Goal: Navigation & Orientation: Understand site structure

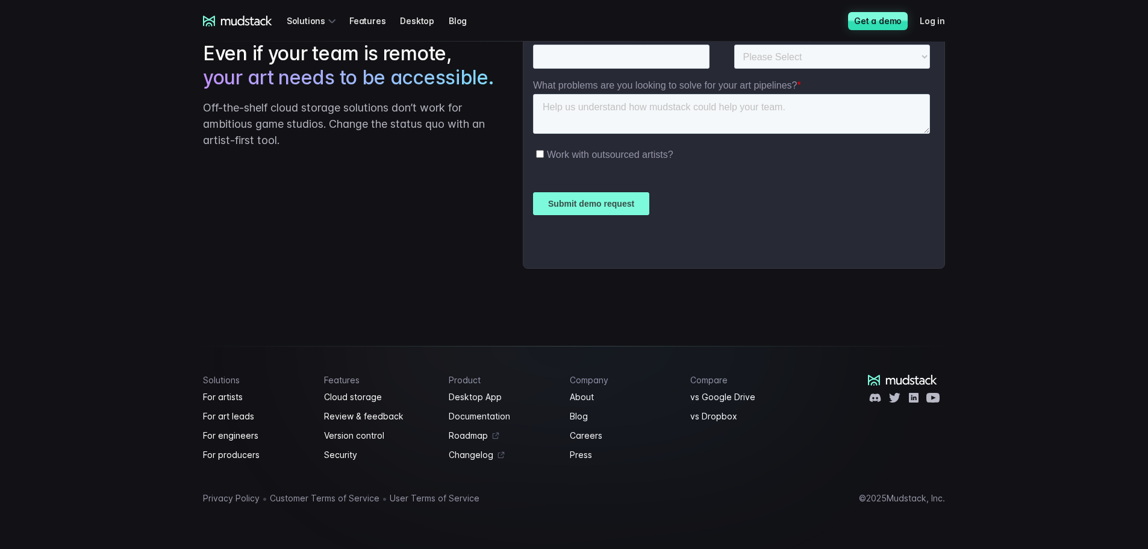
scroll to position [2978, 0]
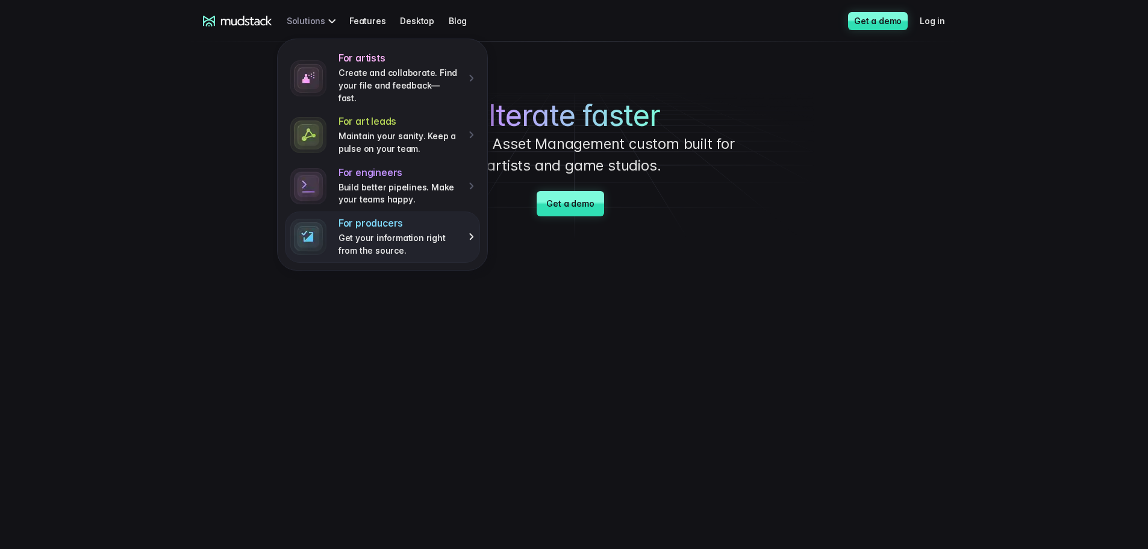
scroll to position [0, 0]
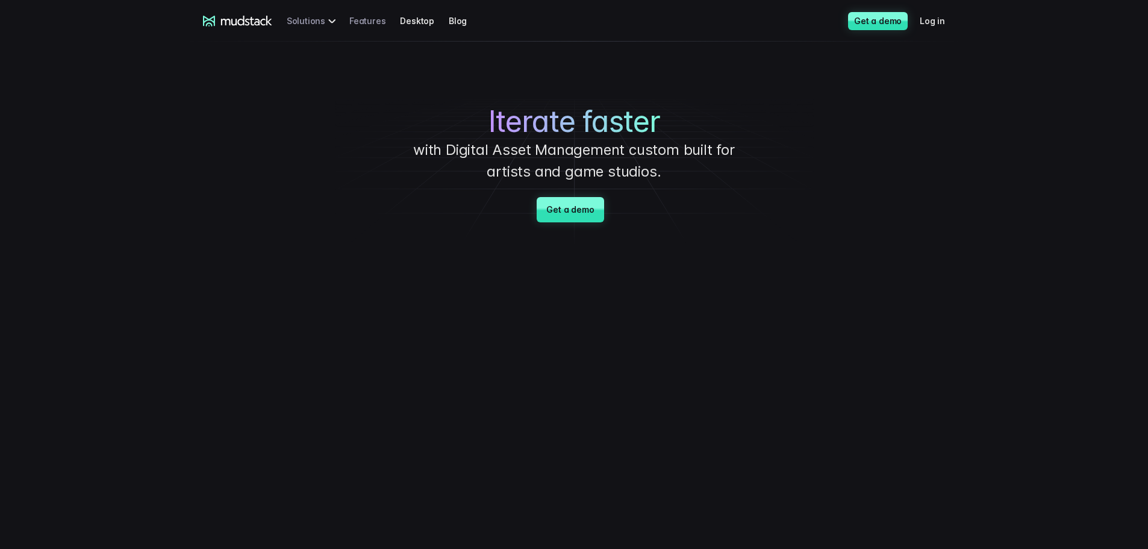
click at [371, 20] on link "Features" at bounding box center [374, 21] width 51 height 22
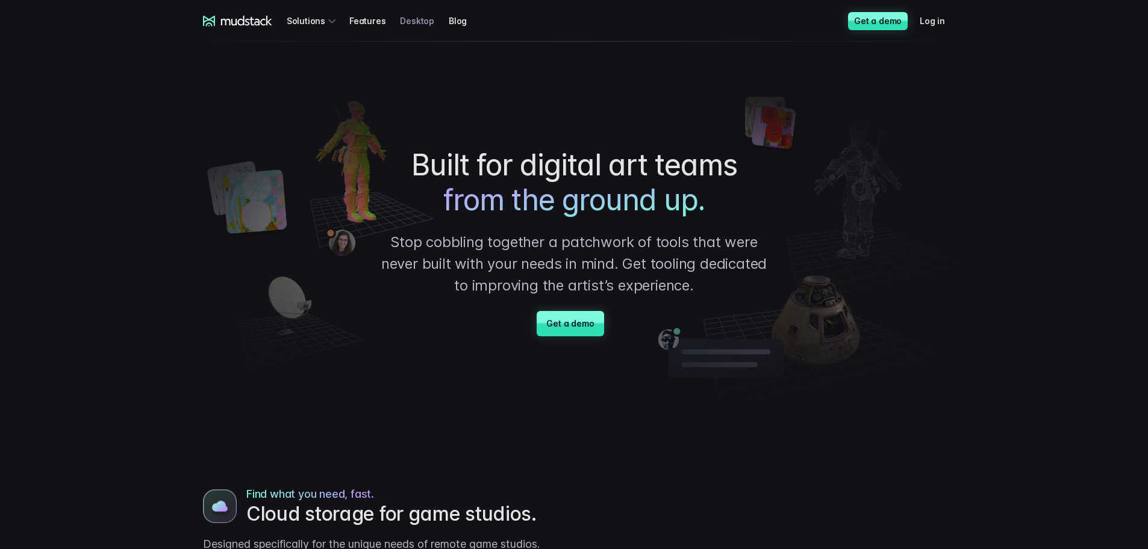
click at [402, 17] on link "Desktop" at bounding box center [424, 21] width 49 height 22
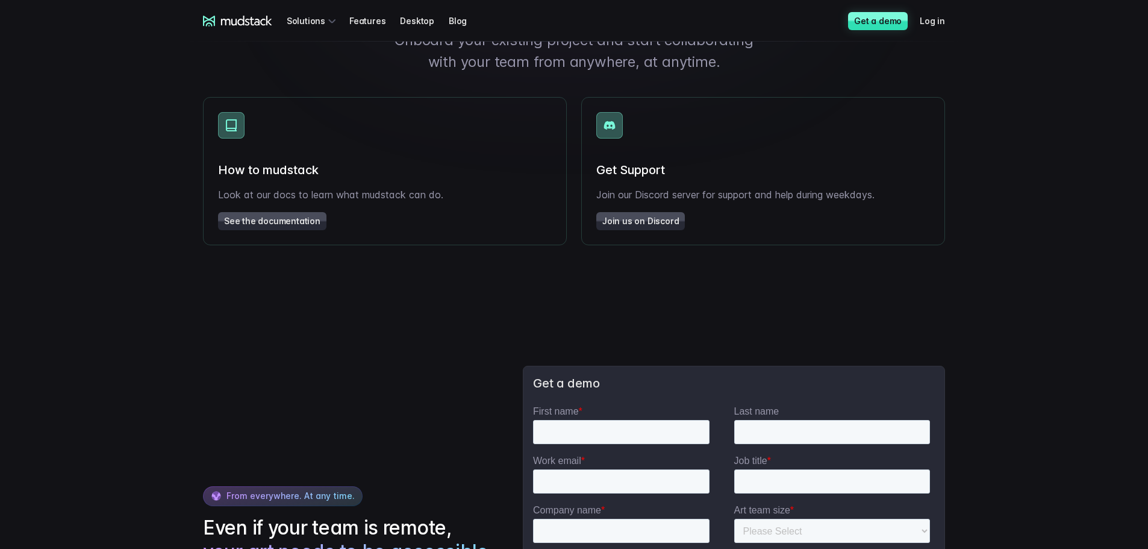
scroll to position [2524, 0]
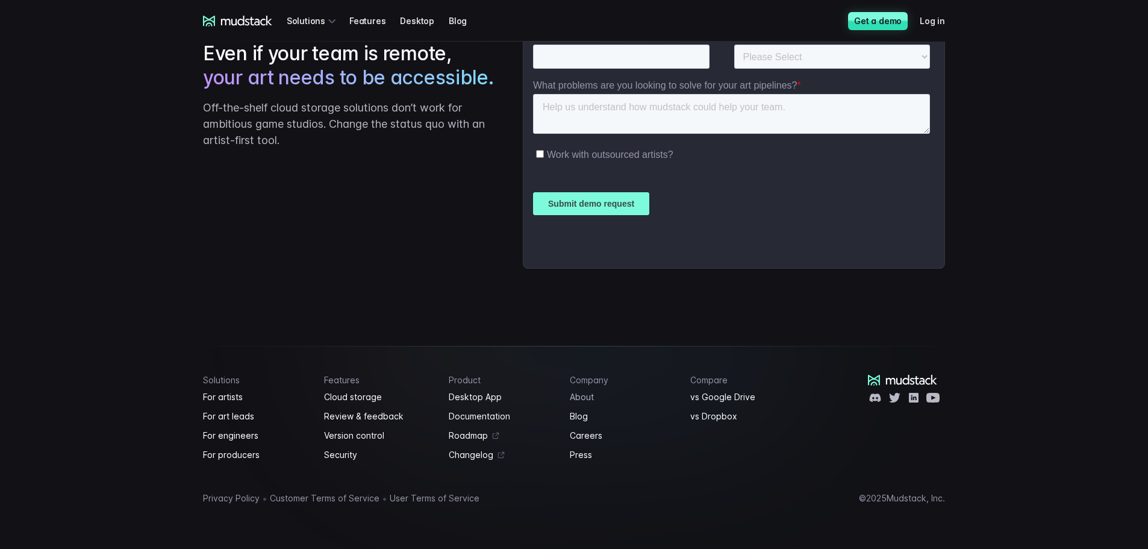
click at [574, 394] on link "About" at bounding box center [623, 397] width 107 height 14
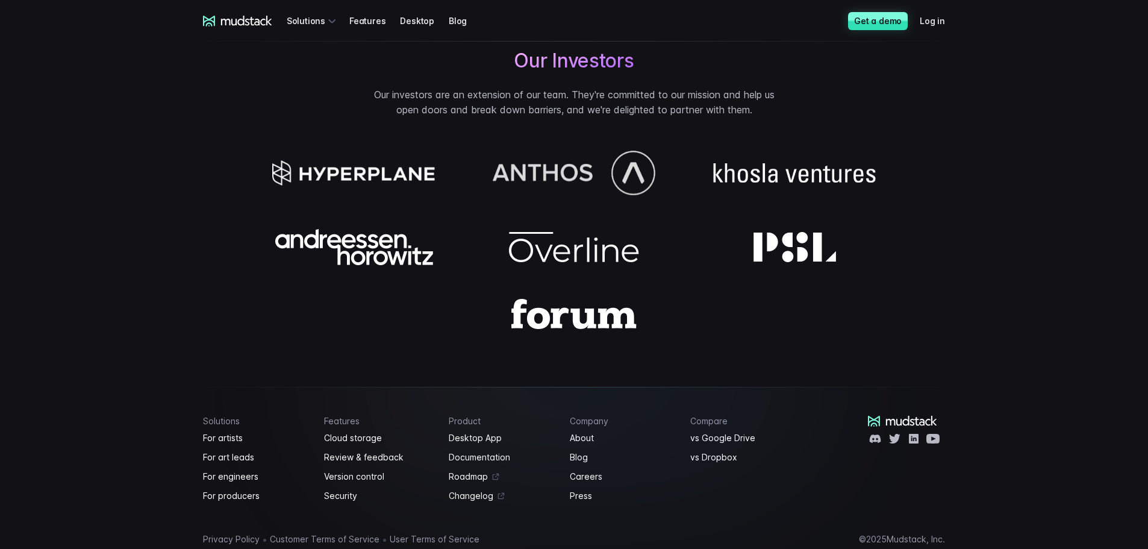
scroll to position [1050, 0]
